Goal: Task Accomplishment & Management: Manage account settings

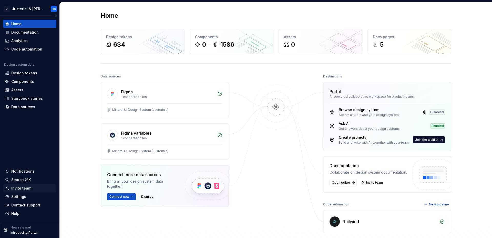
click at [28, 190] on div "Invite team" at bounding box center [21, 188] width 20 height 5
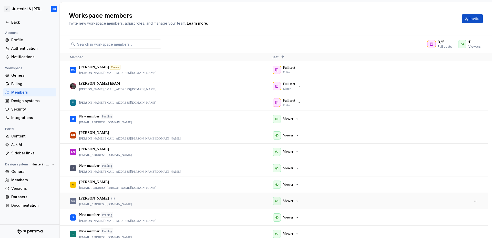
scroll to position [6, 0]
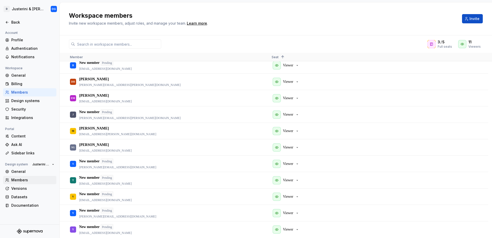
click at [21, 178] on div "Members" at bounding box center [32, 179] width 43 height 5
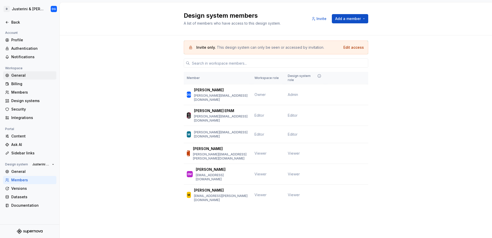
click at [18, 73] on div "General" at bounding box center [32, 75] width 43 height 5
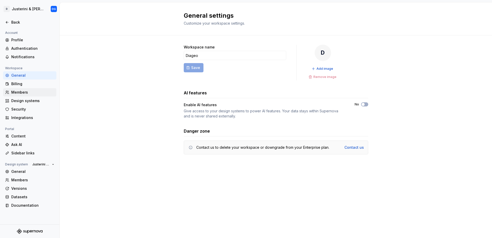
click at [24, 90] on div "Members" at bounding box center [32, 92] width 43 height 5
